Goal: Task Accomplishment & Management: Use online tool/utility

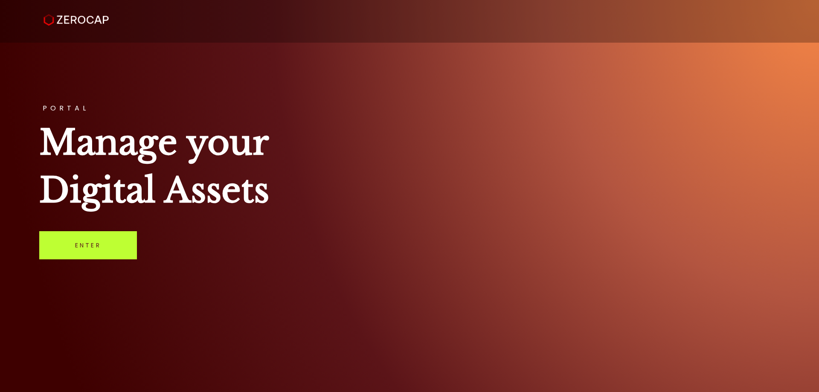
click at [113, 246] on link "Enter" at bounding box center [88, 245] width 98 height 28
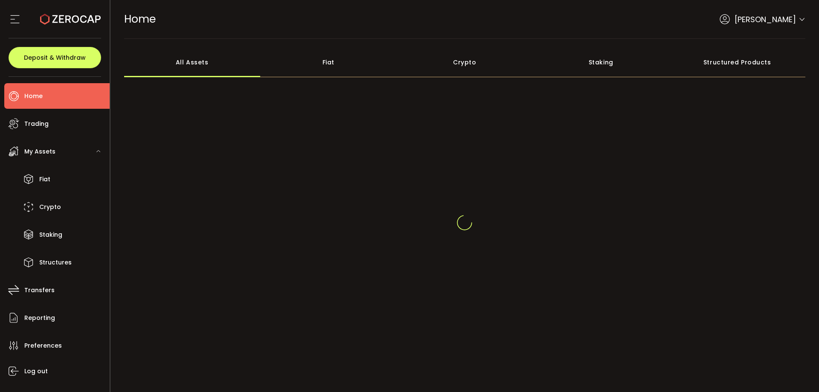
click at [384, 272] on div at bounding box center [464, 222] width 681 height 205
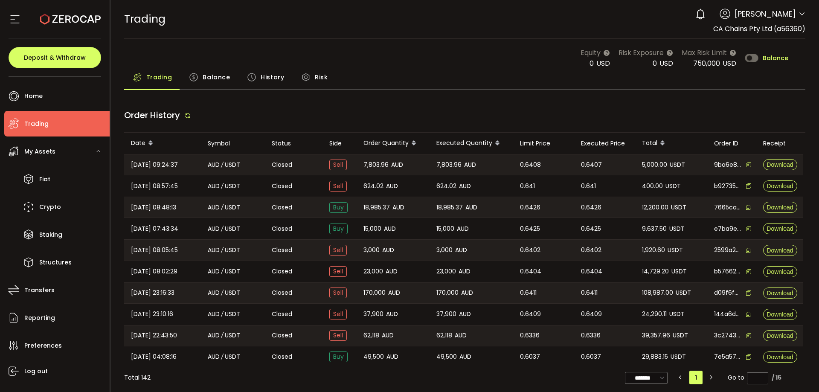
type input "***"
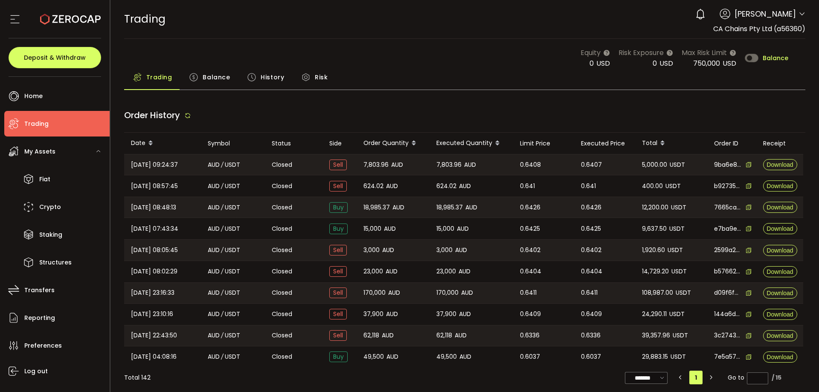
type input "***"
